Goal: Task Accomplishment & Management: Manage account settings

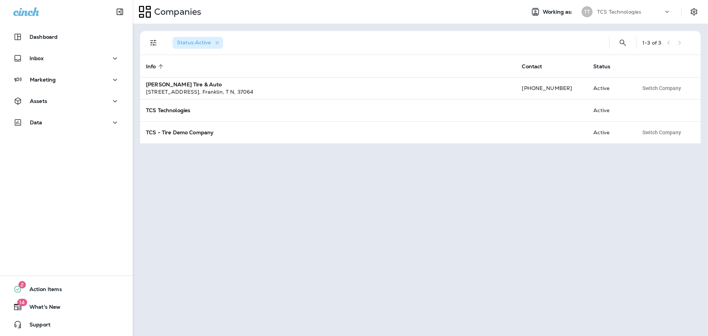
click at [607, 10] on p "TCS Technologies" at bounding box center [619, 12] width 44 height 6
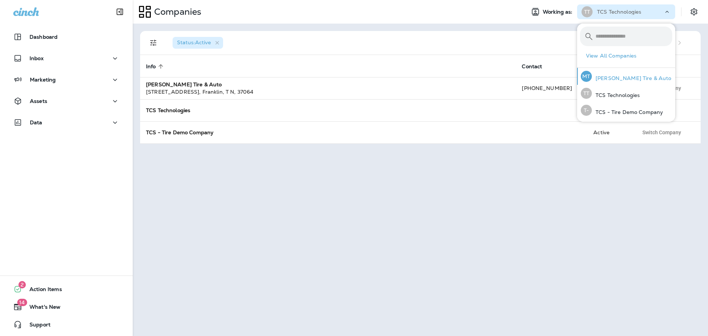
click at [620, 78] on p "[PERSON_NAME] Tire & Auto" at bounding box center [631, 78] width 80 height 6
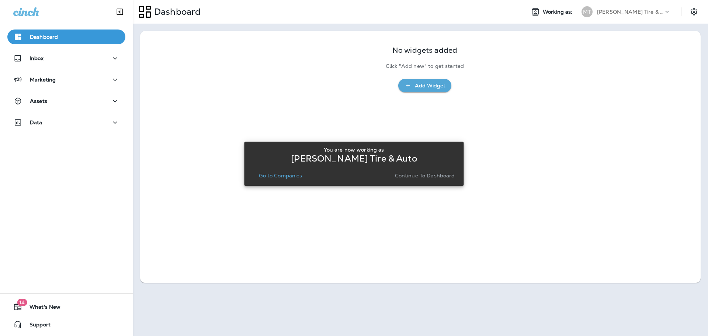
click at [282, 177] on p "Go to Companies" at bounding box center [280, 175] width 43 height 6
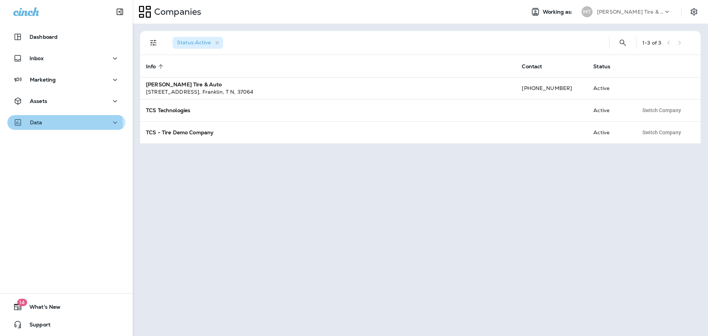
click at [33, 127] on button "Data" at bounding box center [66, 122] width 118 height 15
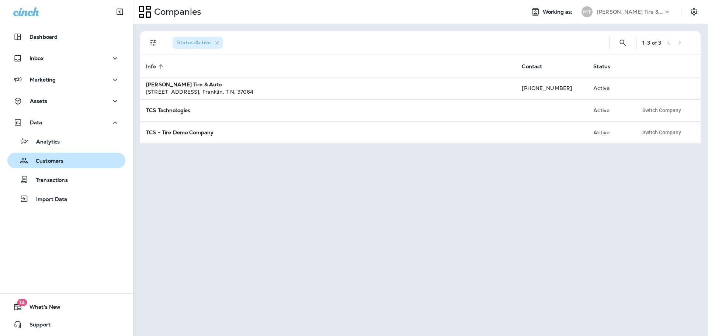
click at [48, 161] on p "Customers" at bounding box center [45, 161] width 35 height 7
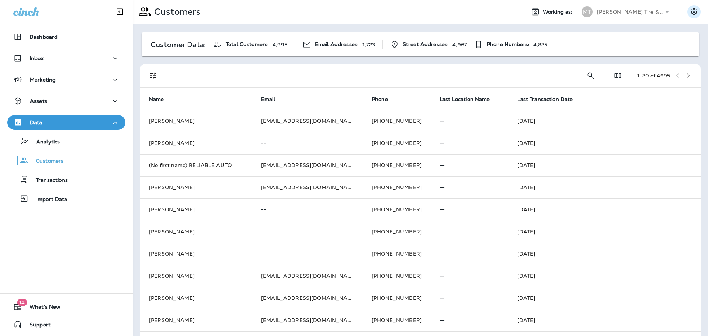
click at [689, 11] on icon "Settings" at bounding box center [693, 11] width 9 height 9
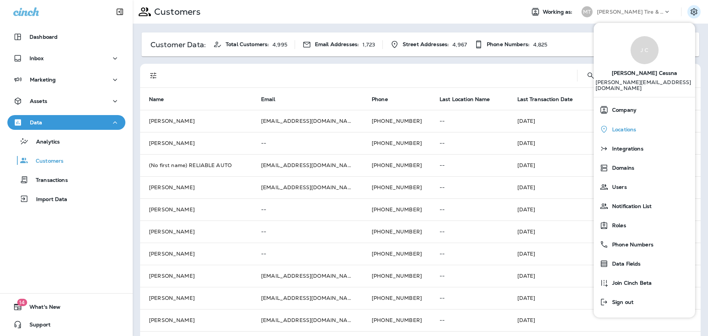
click at [629, 126] on span "Locations" at bounding box center [622, 129] width 28 height 6
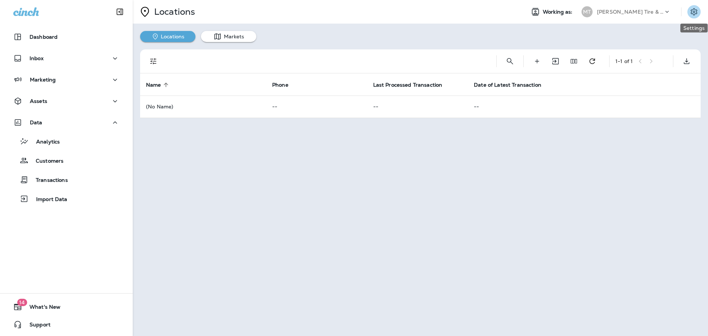
click at [695, 11] on icon "Settings" at bounding box center [693, 11] width 9 height 9
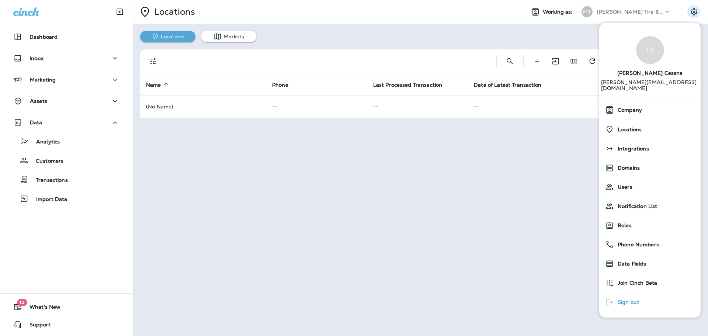
click at [626, 294] on div "Sign out" at bounding box center [622, 301] width 40 height 15
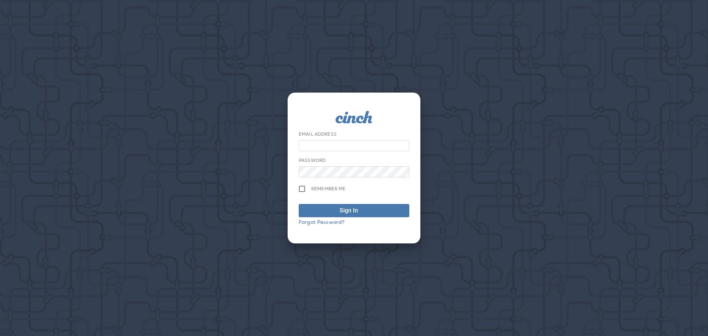
type input "**********"
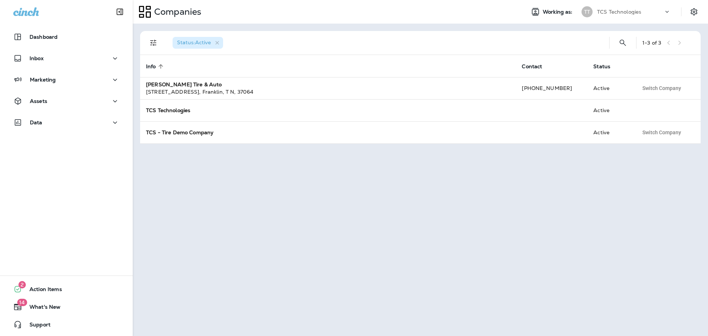
click at [633, 15] on div "TCS Technologies" at bounding box center [630, 11] width 66 height 11
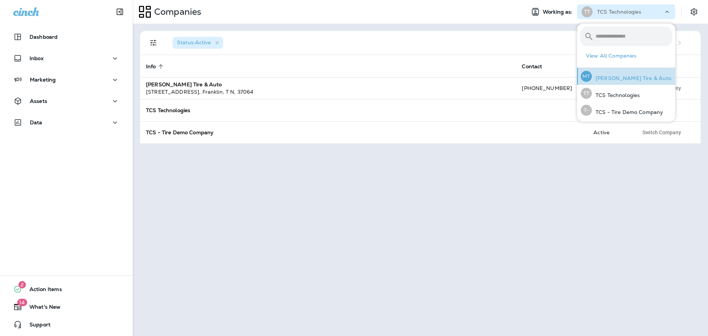
click at [626, 73] on div "MT [PERSON_NAME] Tire & Auto" at bounding box center [625, 76] width 97 height 17
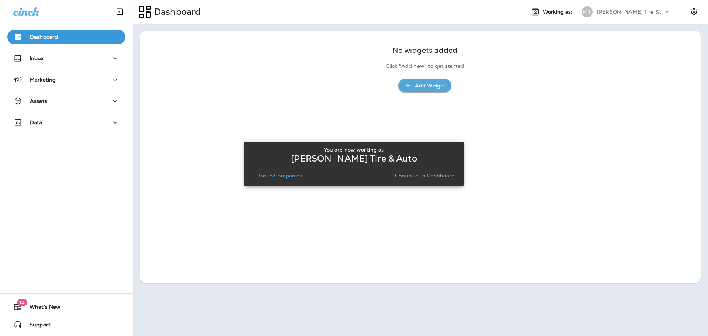
click at [287, 179] on button "Go to Companies" at bounding box center [280, 175] width 49 height 10
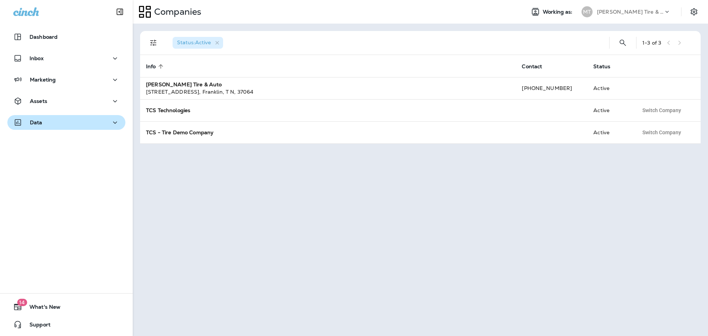
click at [42, 123] on p "Data" at bounding box center [36, 122] width 13 height 6
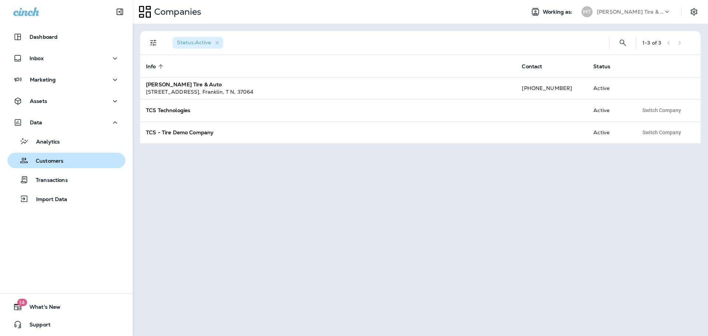
click at [47, 159] on p "Customers" at bounding box center [45, 161] width 35 height 7
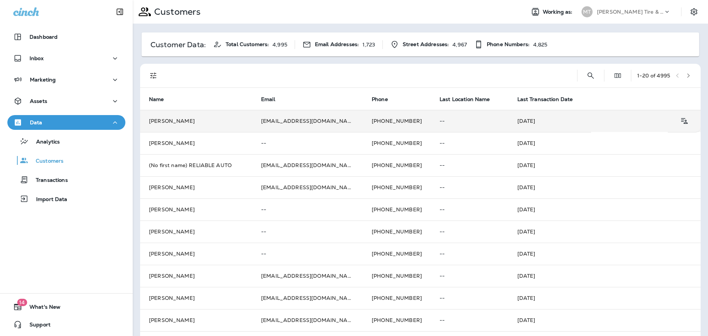
click at [163, 118] on td "[PERSON_NAME]" at bounding box center [196, 121] width 112 height 22
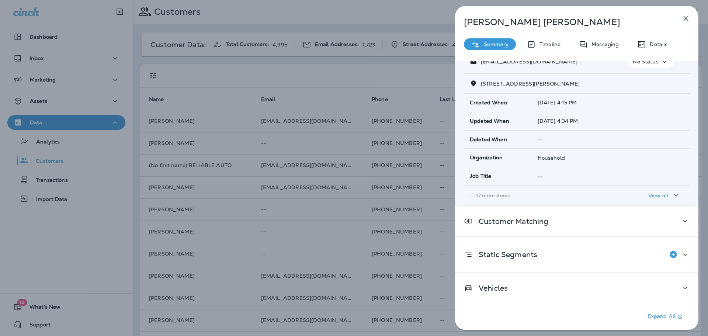
scroll to position [83, 0]
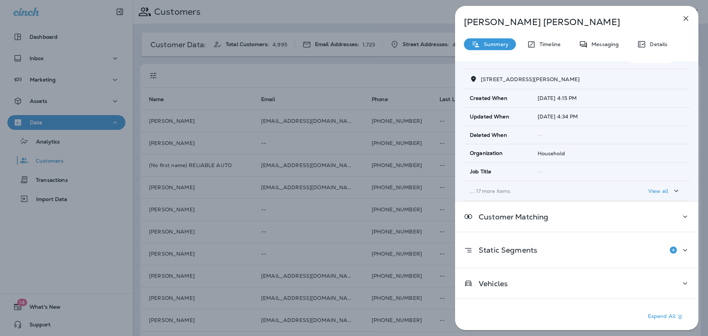
click at [653, 191] on p "View all" at bounding box center [658, 191] width 20 height 6
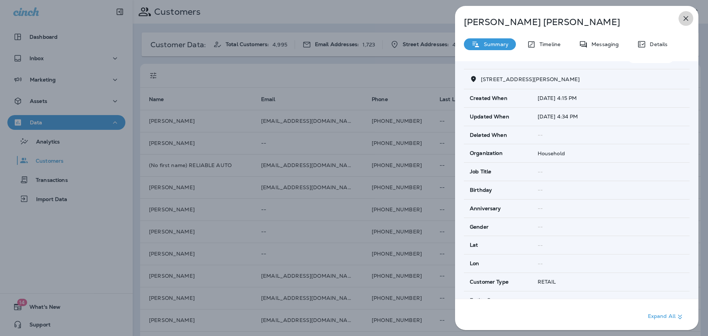
click at [689, 18] on icon "button" at bounding box center [685, 18] width 9 height 9
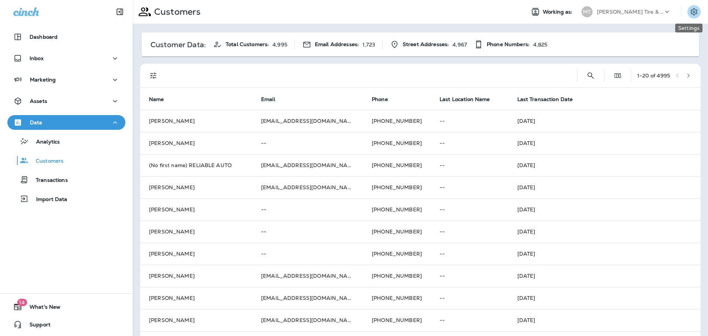
click at [692, 14] on icon "Settings" at bounding box center [693, 11] width 9 height 9
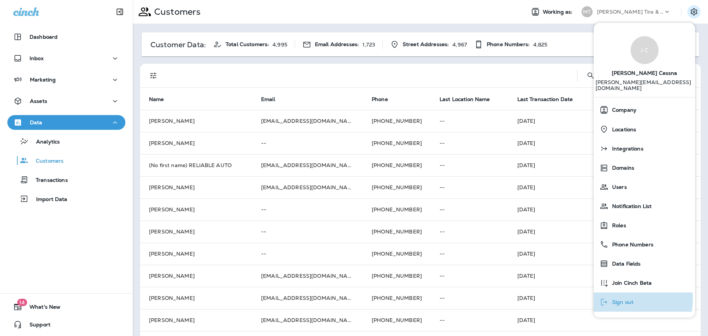
click at [623, 299] on span "Sign out" at bounding box center [620, 302] width 25 height 6
